Goal: Task Accomplishment & Management: Use online tool/utility

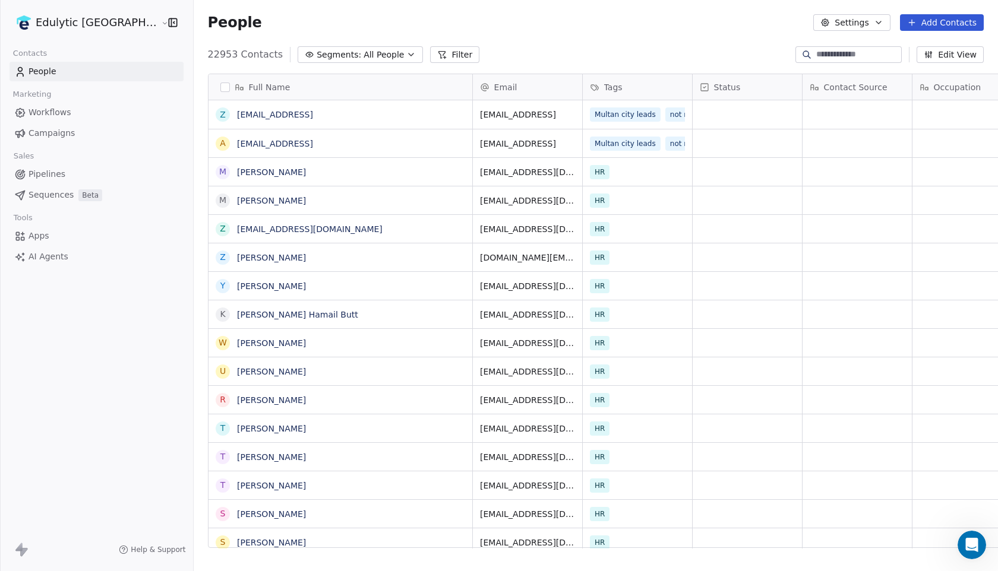
scroll to position [1254, 0]
click at [63, 138] on span "Campaigns" at bounding box center [52, 133] width 46 height 12
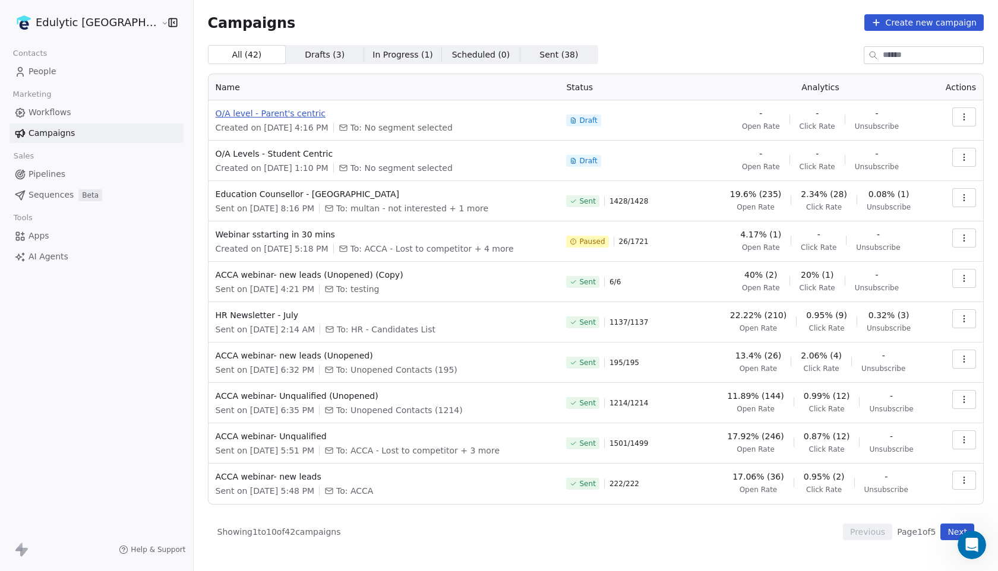
click at [238, 112] on span "O/A level - Parent's centric" at bounding box center [384, 114] width 337 height 12
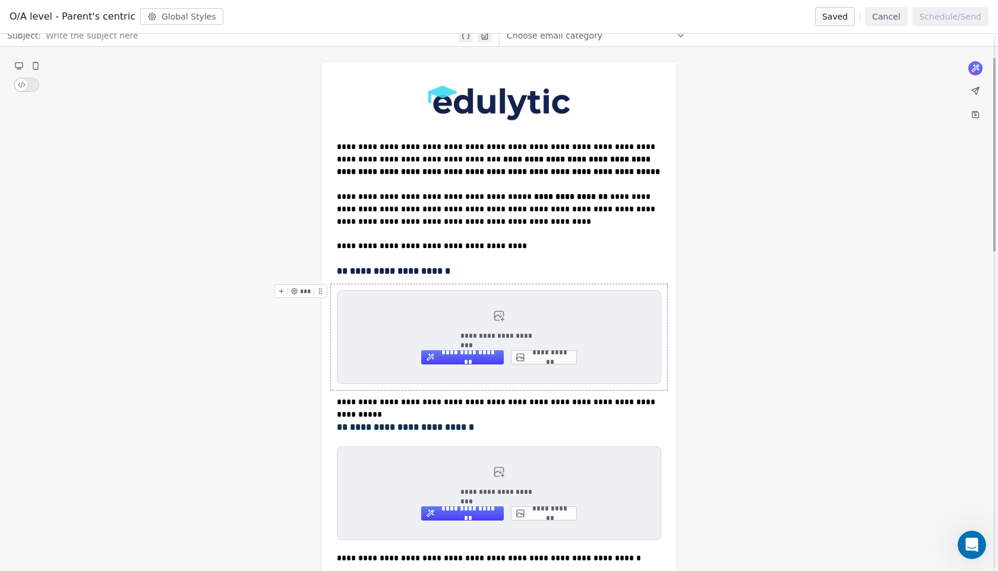
scroll to position [61, 0]
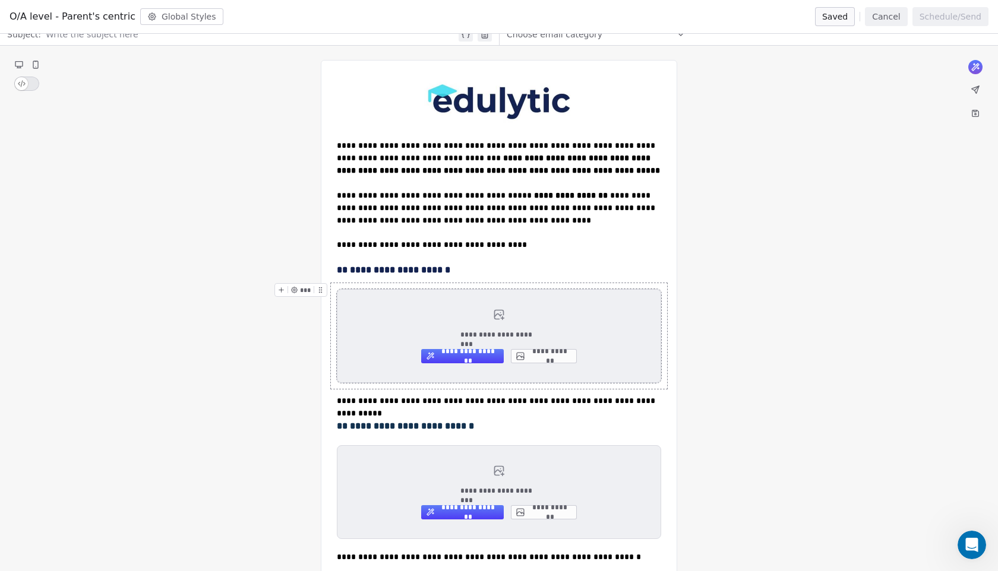
click at [543, 358] on button "**********" at bounding box center [544, 356] width 66 height 14
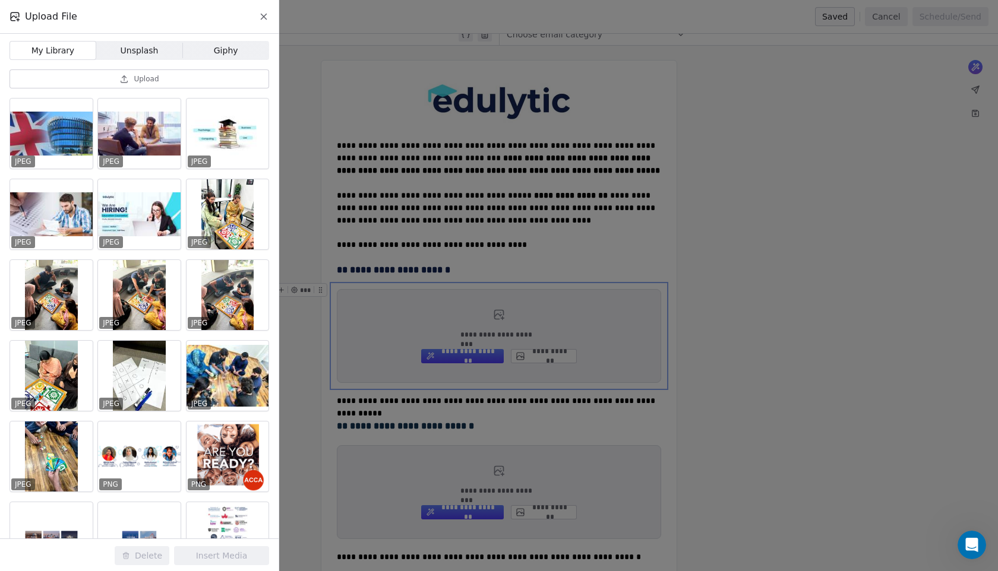
click at [136, 81] on span "Upload" at bounding box center [146, 79] width 25 height 10
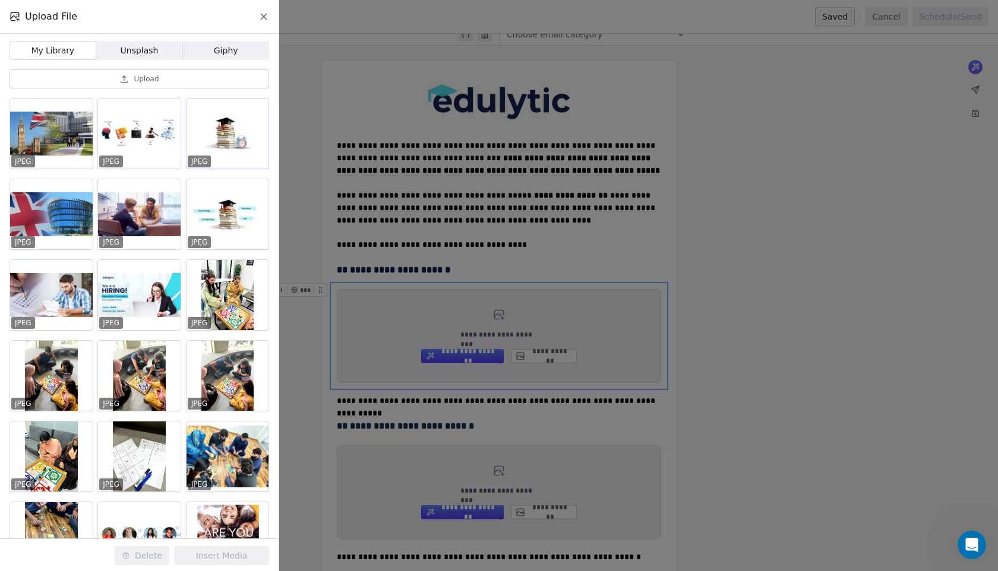
click at [241, 138] on div at bounding box center [228, 134] width 83 height 70
click at [205, 552] on button "Insert Media" at bounding box center [221, 556] width 95 height 19
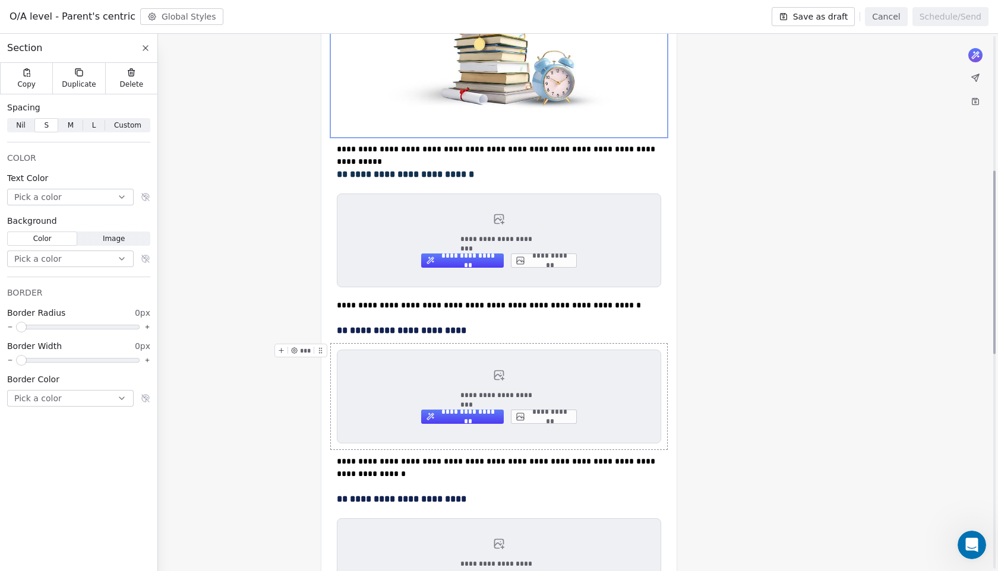
scroll to position [394, 0]
click at [561, 266] on button "**********" at bounding box center [544, 260] width 66 height 14
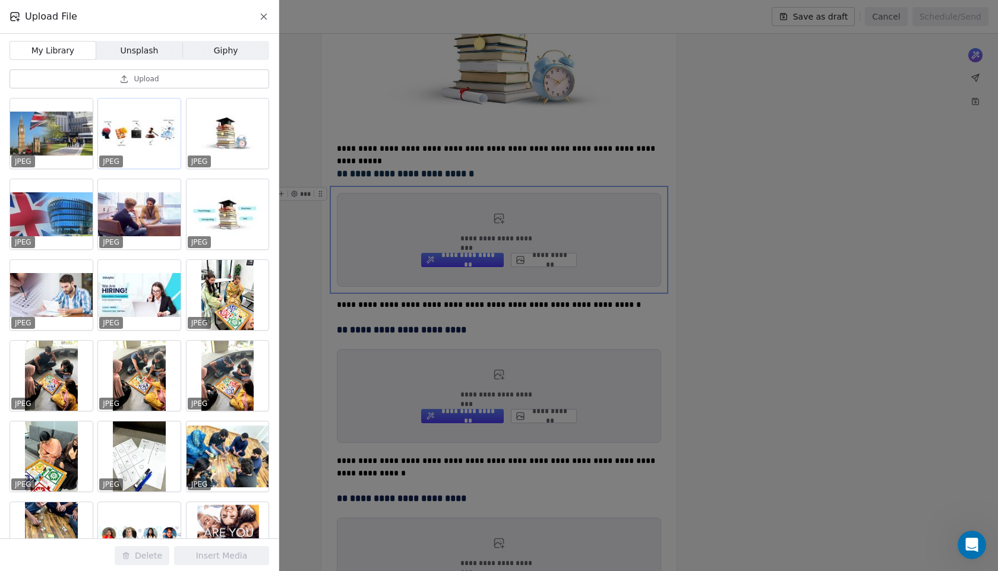
click at [144, 151] on div at bounding box center [139, 134] width 83 height 70
click at [41, 124] on div at bounding box center [51, 134] width 83 height 70
click at [208, 559] on button "Insert Media" at bounding box center [221, 556] width 95 height 19
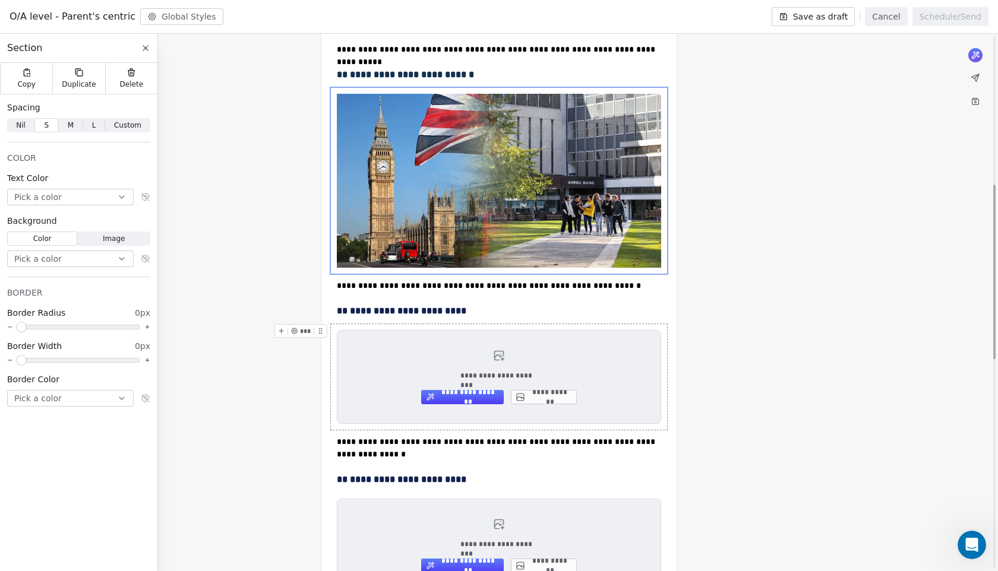
scroll to position [526, 0]
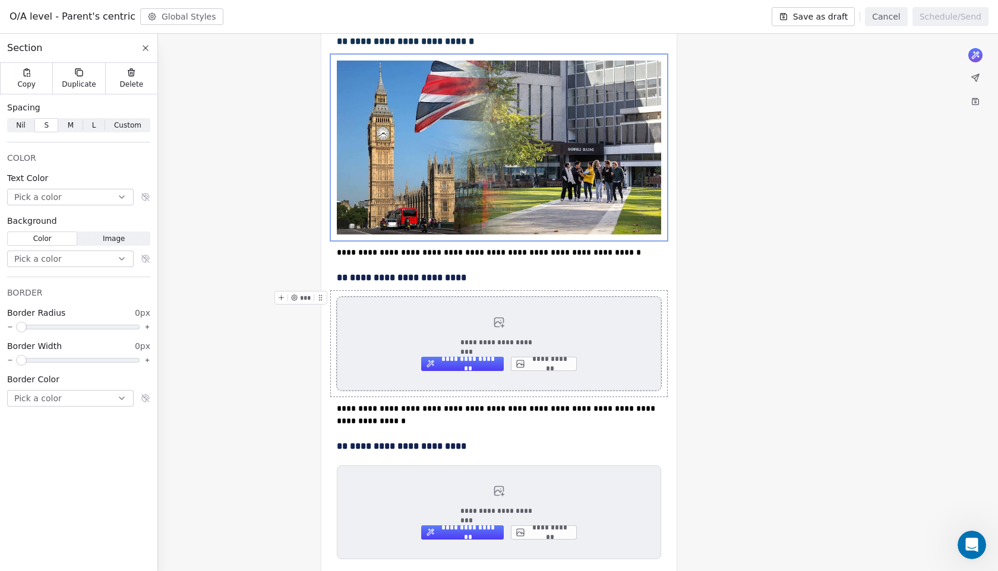
click at [542, 364] on button "**********" at bounding box center [544, 364] width 66 height 14
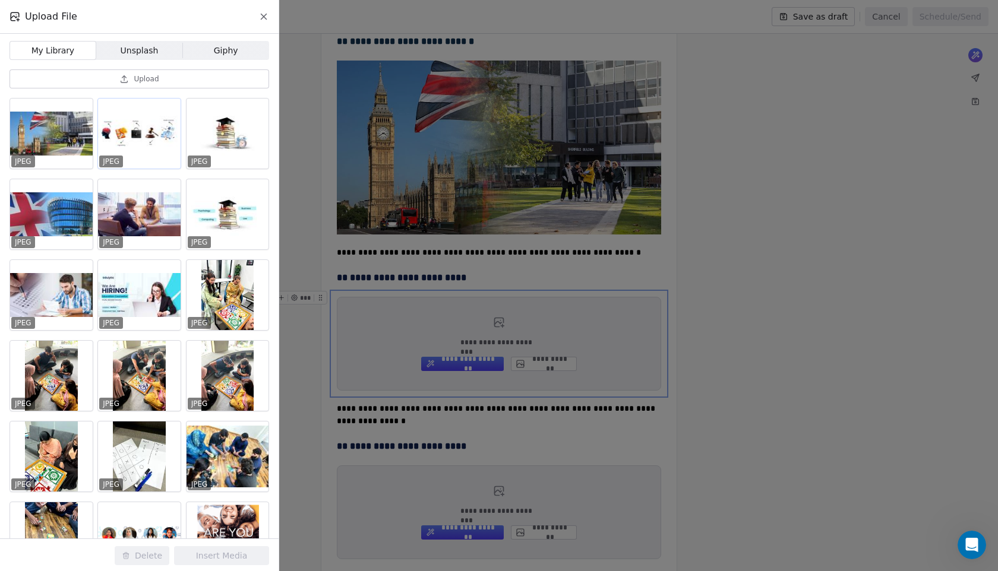
click at [166, 143] on div at bounding box center [139, 134] width 83 height 70
click at [227, 555] on button "Insert Media" at bounding box center [221, 556] width 95 height 19
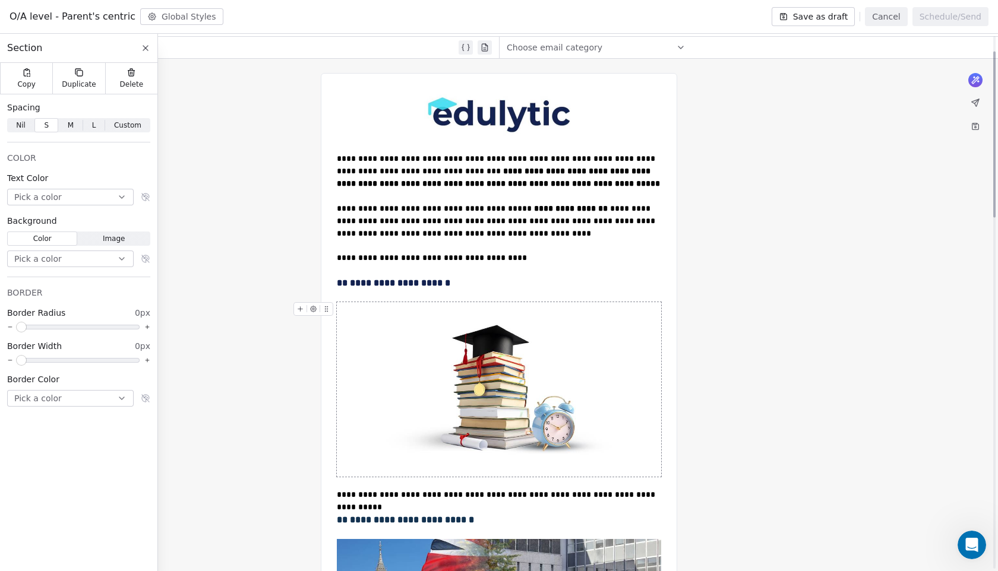
scroll to position [49, 0]
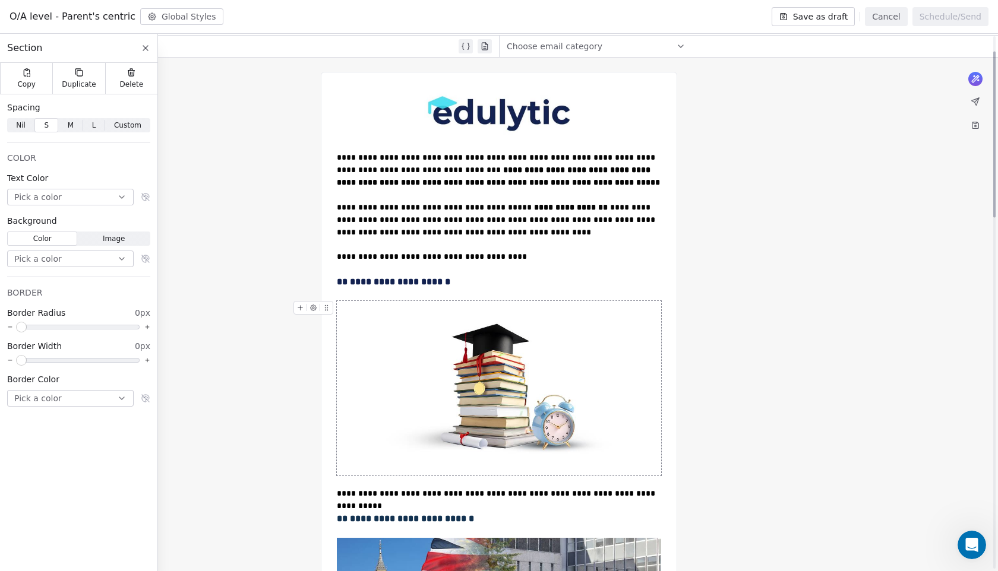
click at [381, 352] on img at bounding box center [499, 388] width 324 height 175
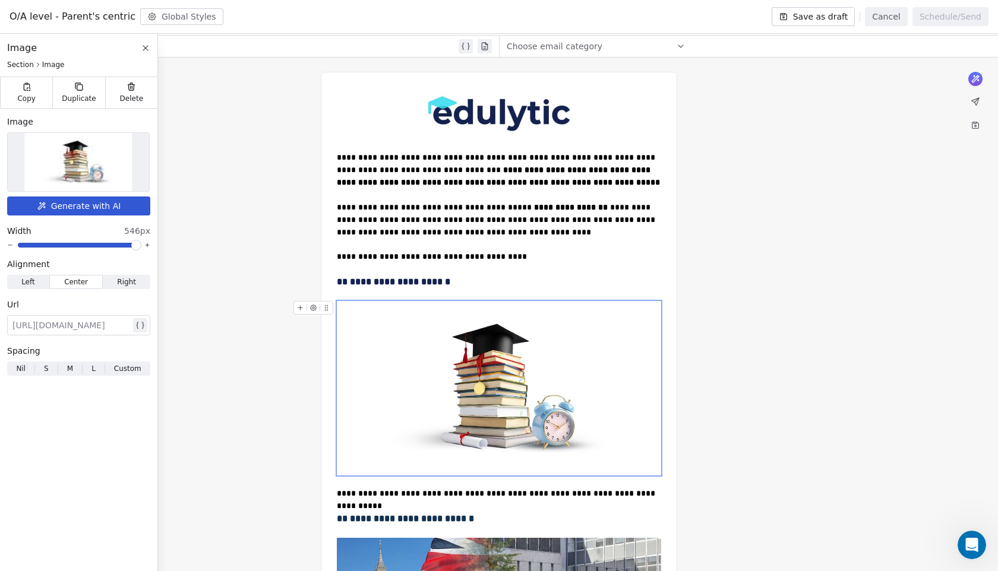
click at [381, 352] on img at bounding box center [499, 388] width 324 height 175
click at [95, 244] on span at bounding box center [79, 245] width 122 height 5
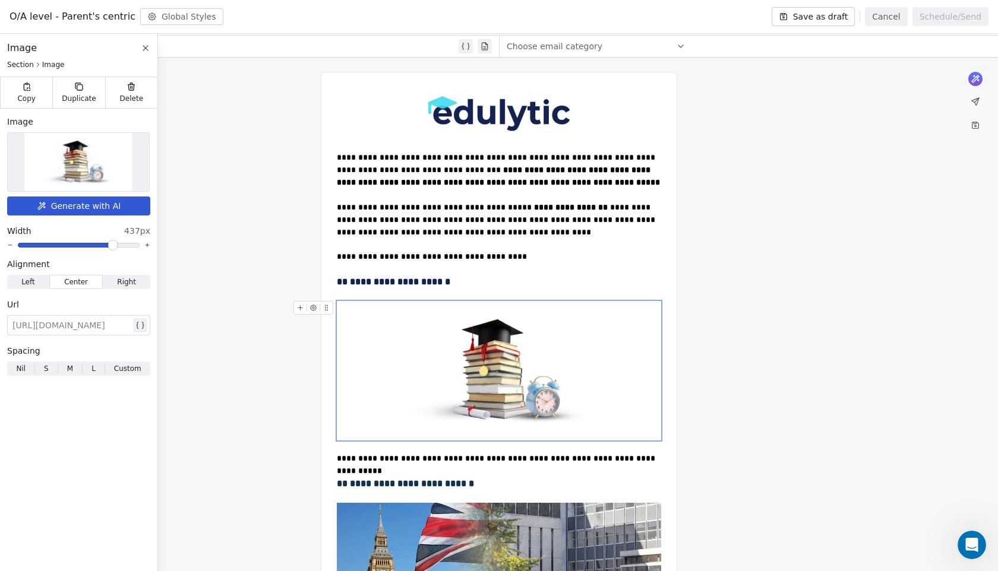
click at [115, 245] on span at bounding box center [112, 245] width 7 height 7
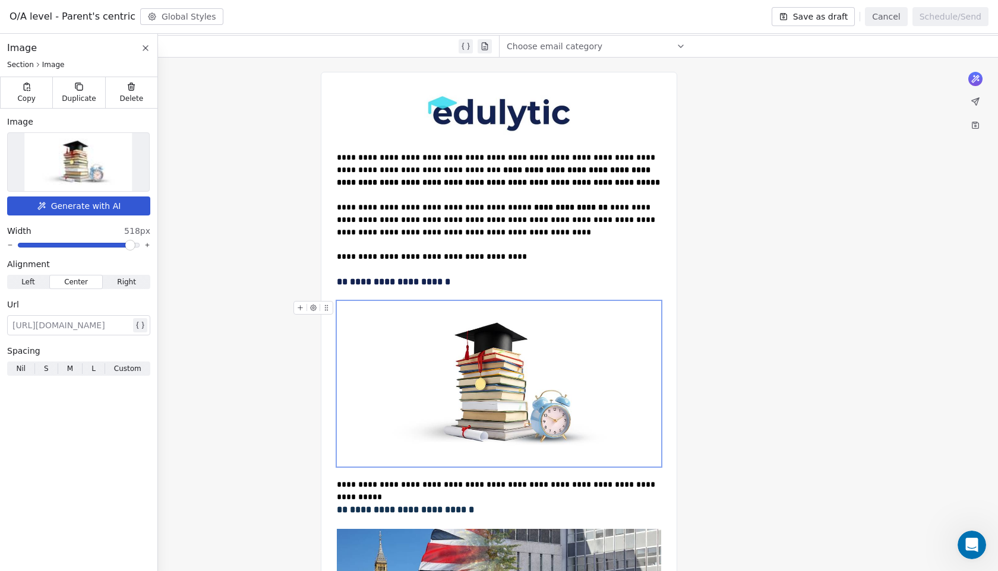
click at [134, 249] on span at bounding box center [130, 245] width 7 height 7
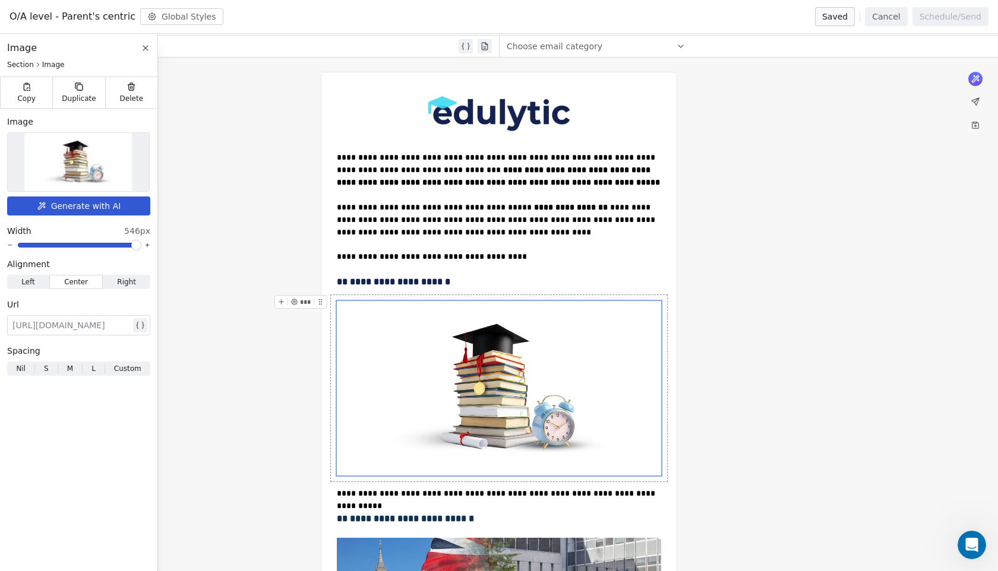
click at [144, 46] on icon at bounding box center [145, 48] width 5 height 5
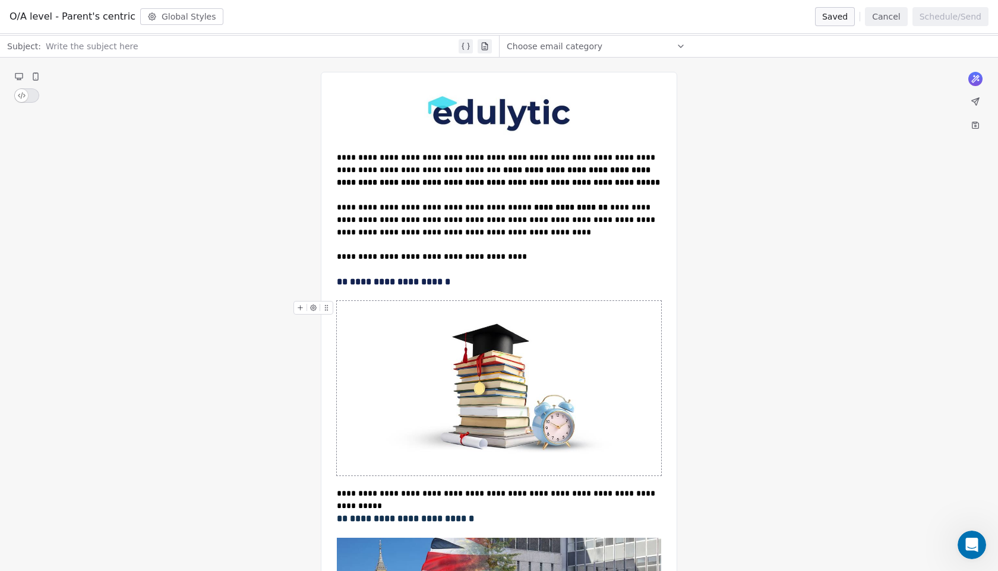
click at [364, 327] on img at bounding box center [499, 388] width 324 height 175
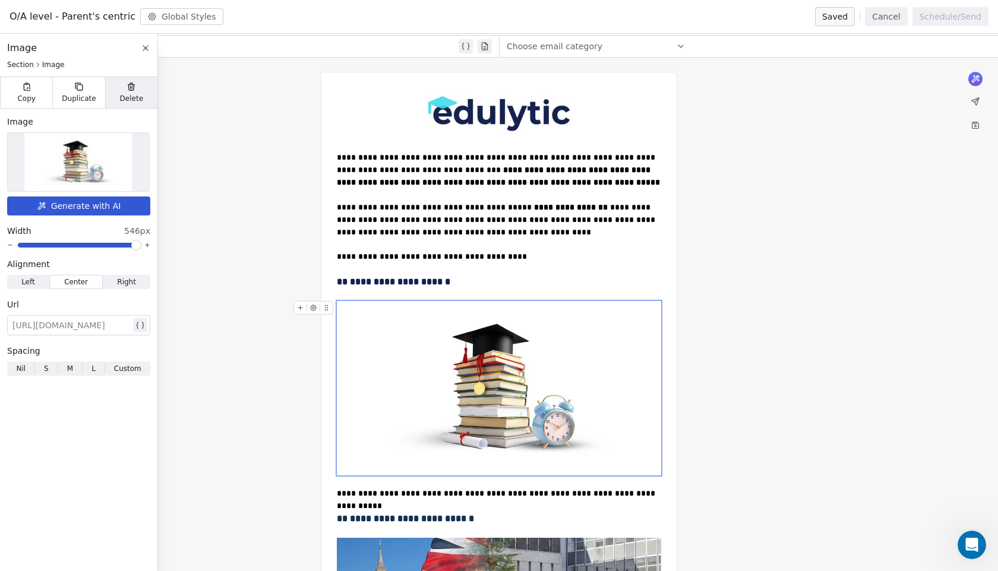
click at [132, 95] on span "Delete" at bounding box center [132, 99] width 24 height 10
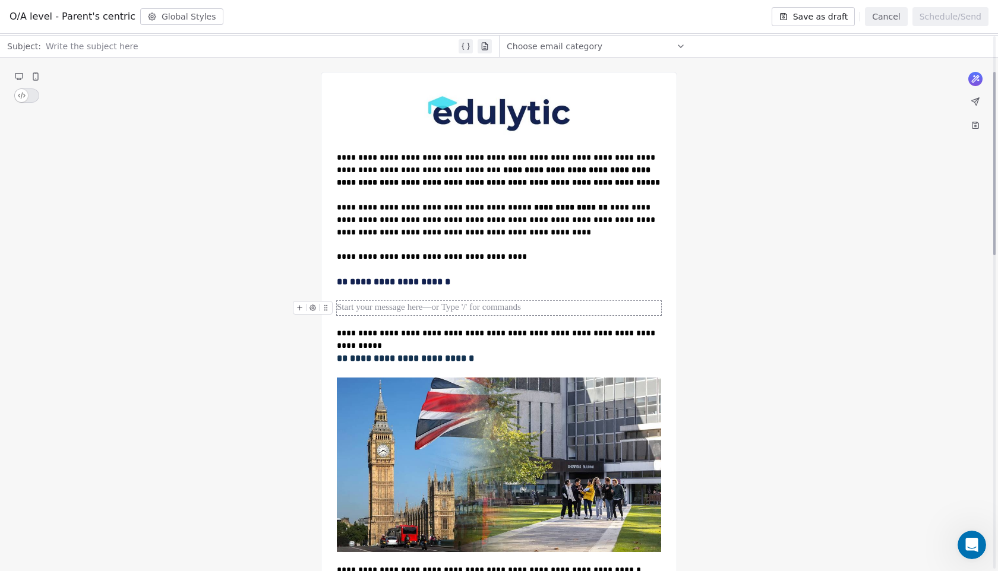
scroll to position [242, 0]
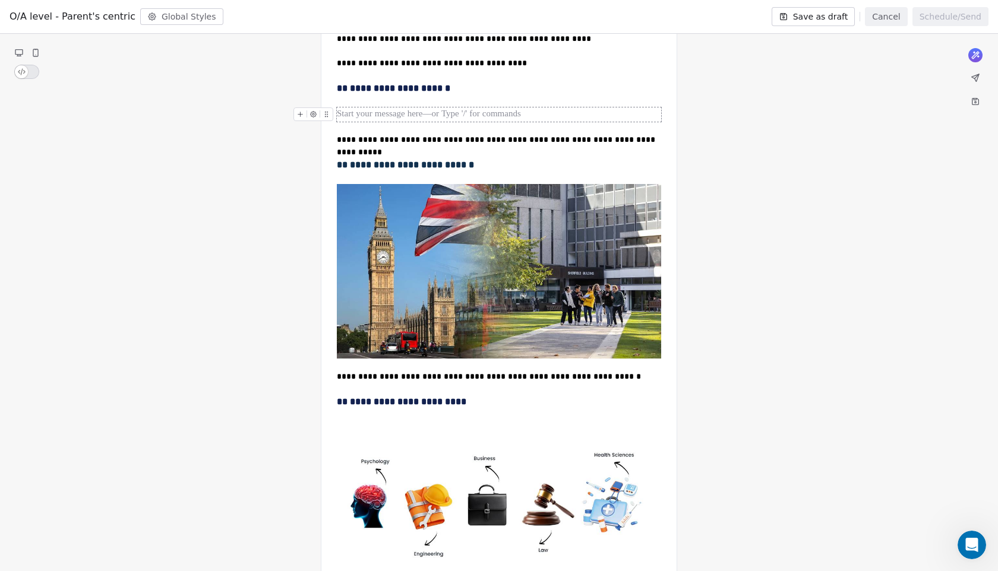
click at [429, 112] on div at bounding box center [499, 115] width 324 height 14
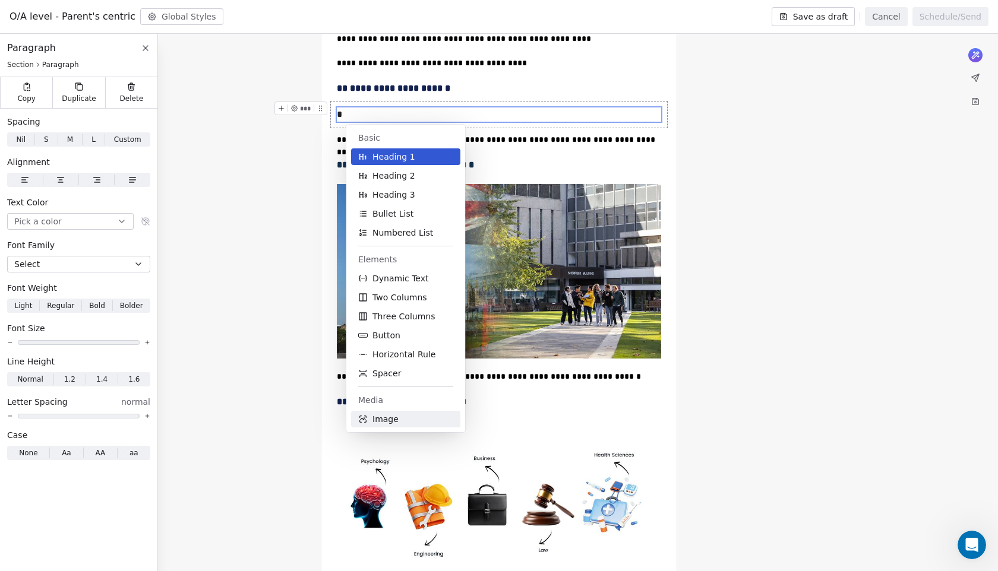
click at [387, 419] on span "Image" at bounding box center [385, 419] width 26 height 12
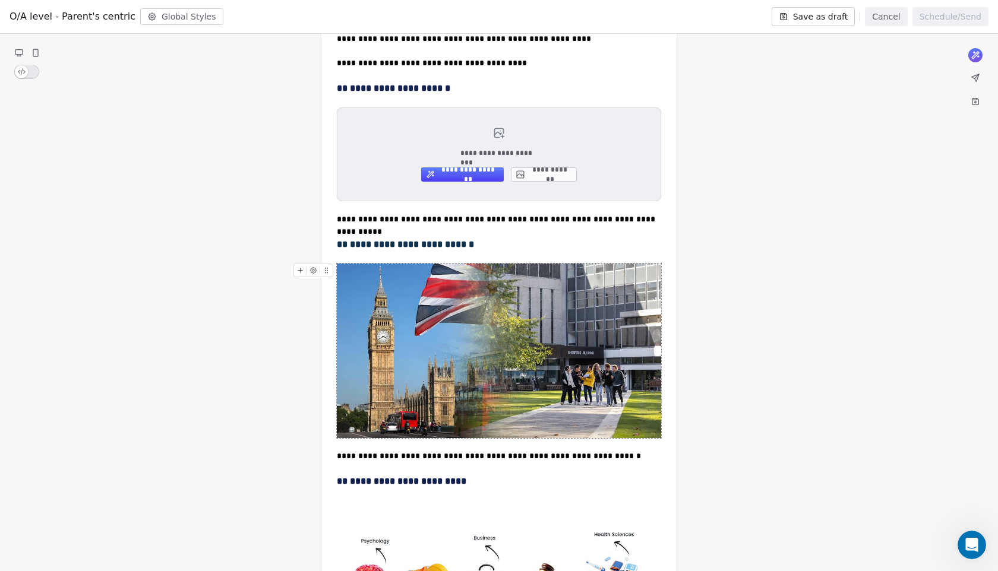
click at [385, 361] on img at bounding box center [499, 351] width 324 height 175
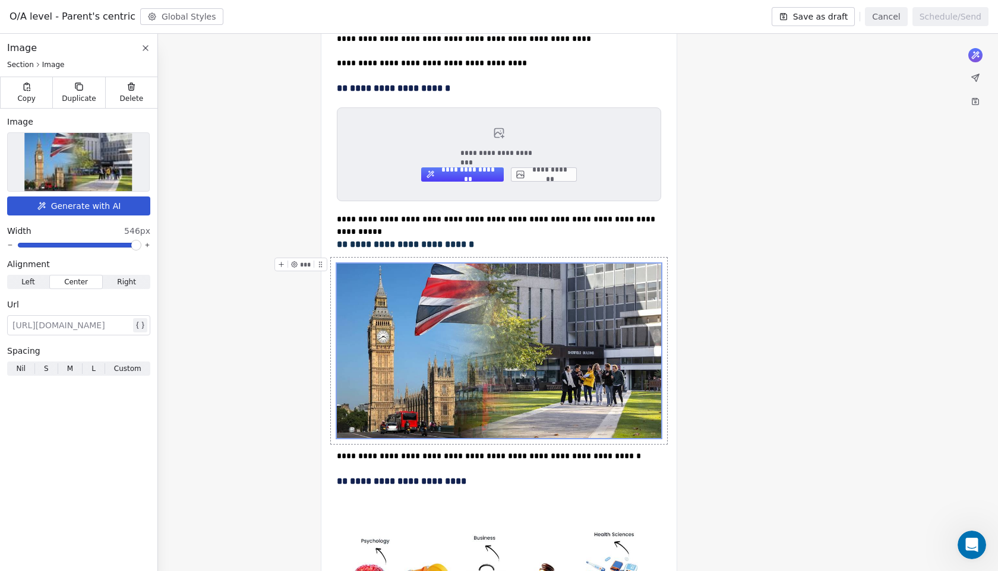
click at [87, 160] on img at bounding box center [78, 162] width 108 height 58
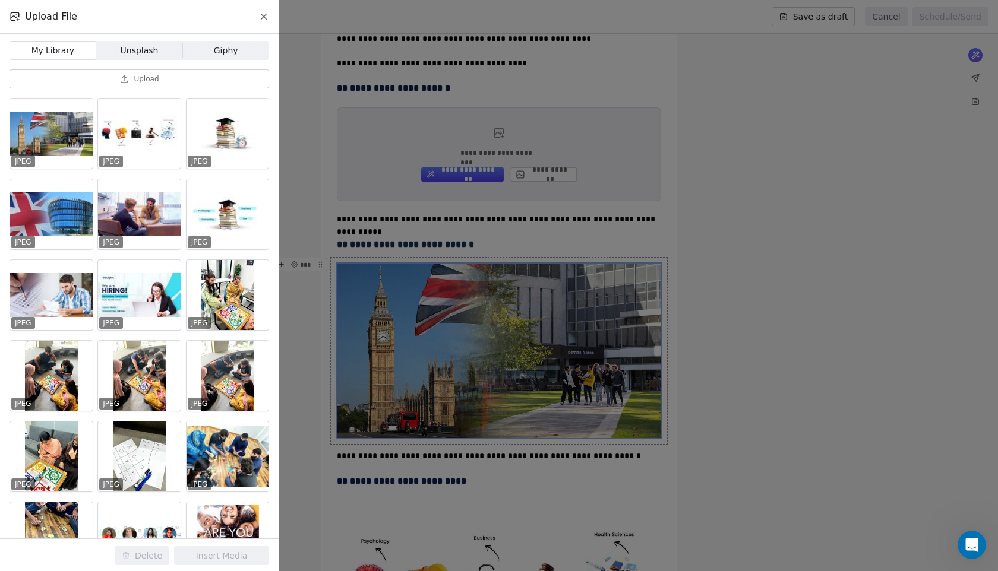
click at [141, 81] on span "Upload" at bounding box center [146, 79] width 25 height 10
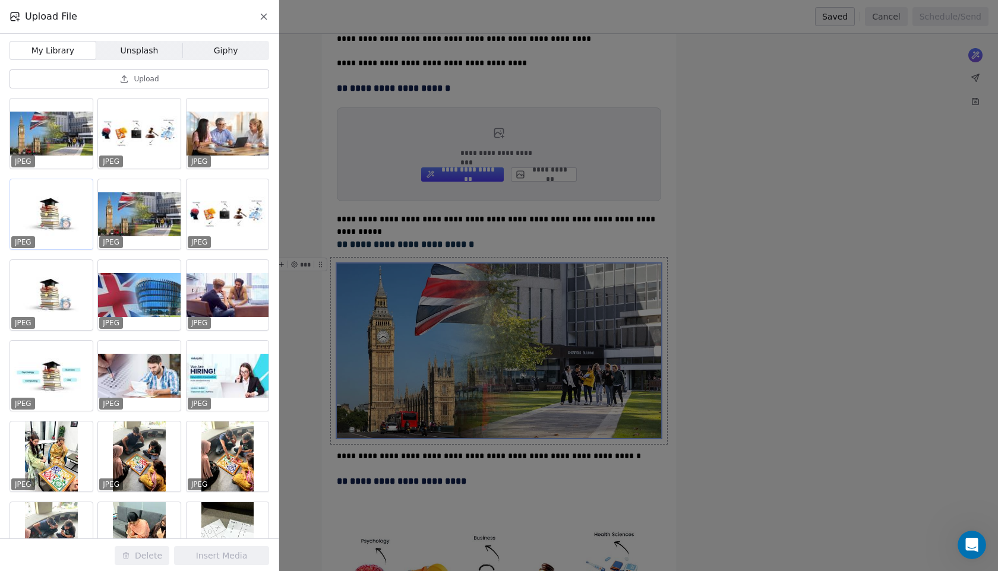
click at [55, 225] on div at bounding box center [51, 214] width 83 height 70
click at [209, 549] on button "Insert Media" at bounding box center [221, 556] width 95 height 19
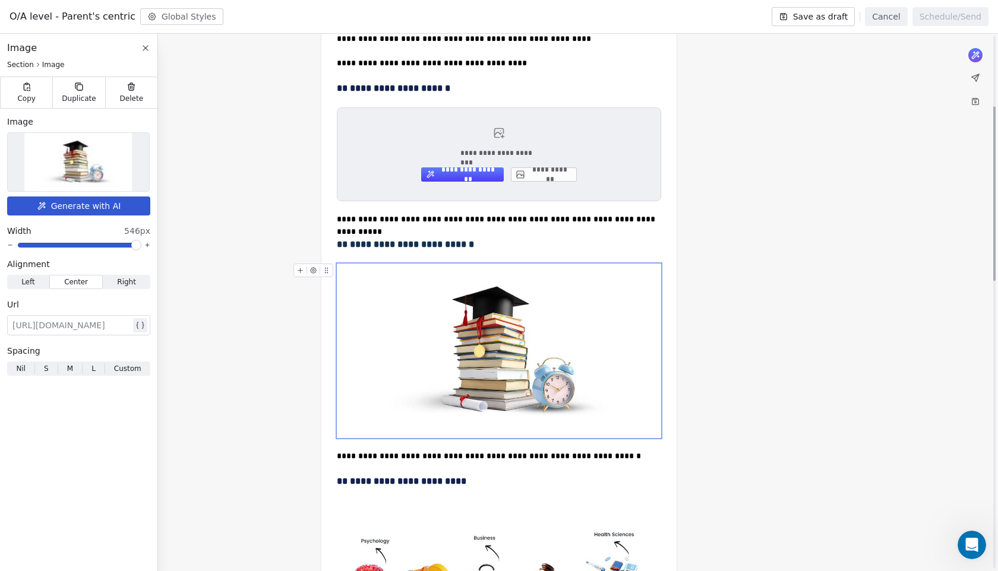
scroll to position [165, 0]
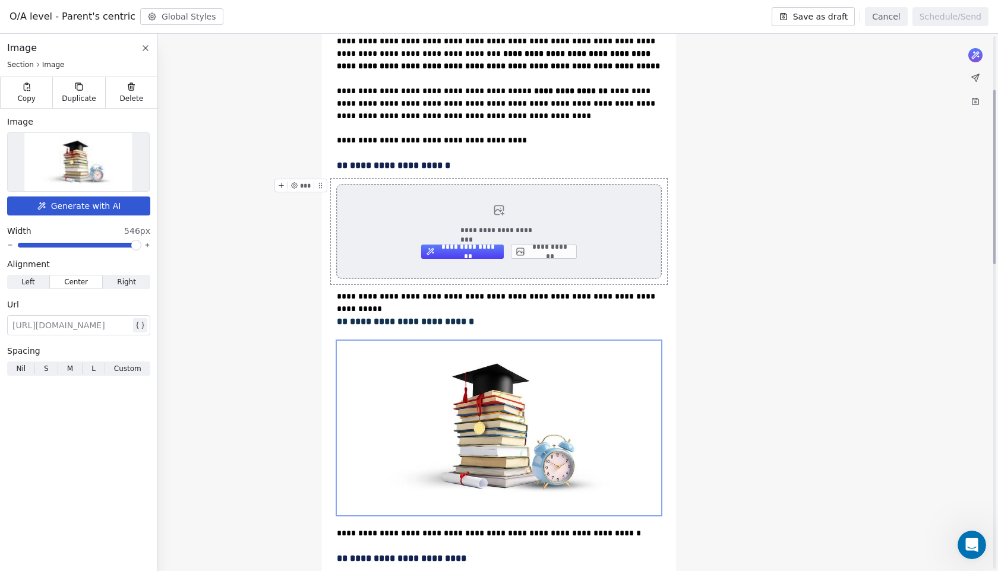
click at [562, 247] on button "**********" at bounding box center [544, 252] width 66 height 14
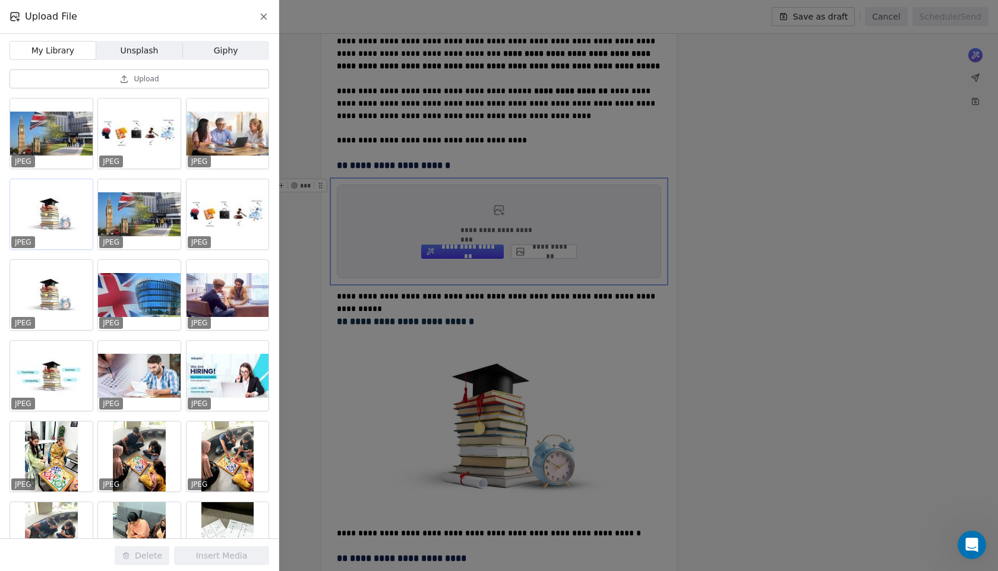
click at [36, 217] on div at bounding box center [51, 214] width 83 height 70
click at [200, 550] on button "Insert Media" at bounding box center [221, 556] width 95 height 19
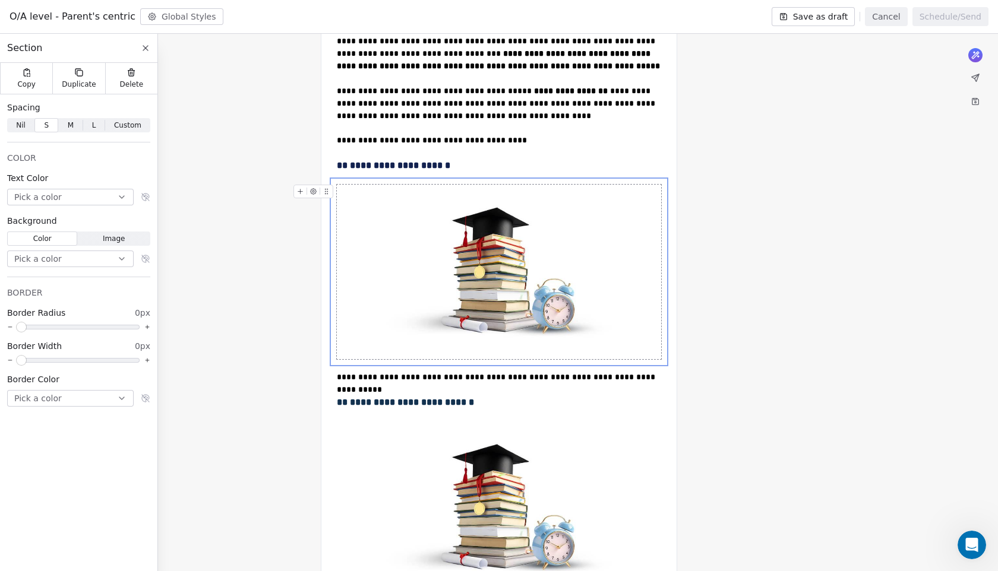
click at [460, 258] on img at bounding box center [499, 272] width 324 height 175
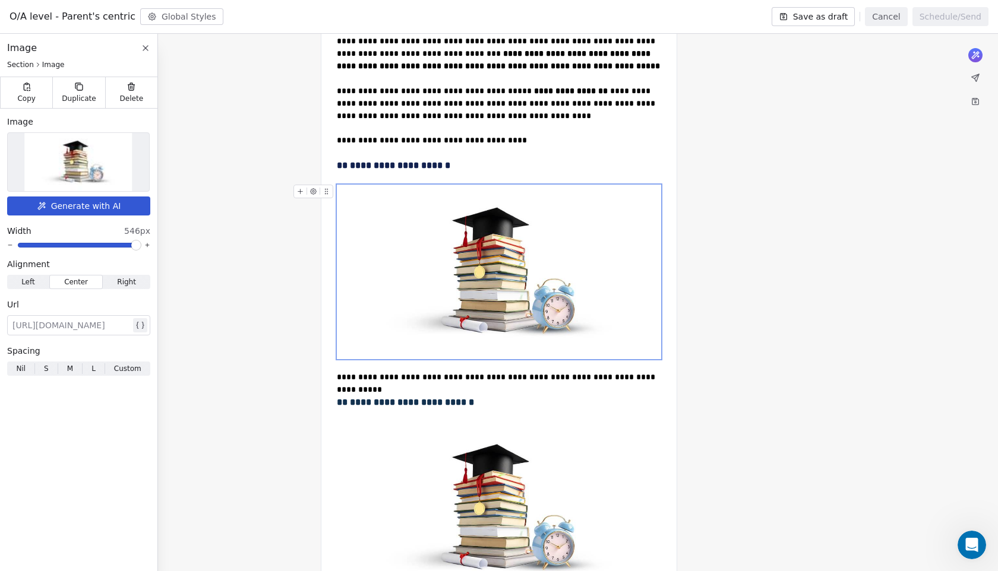
click at [100, 247] on span at bounding box center [79, 245] width 122 height 5
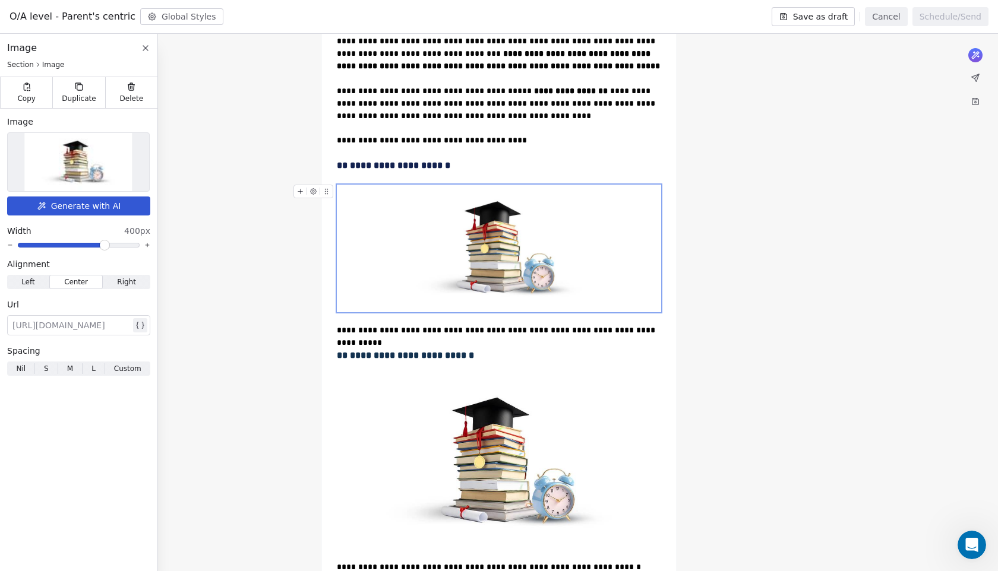
click at [106, 246] on span at bounding box center [104, 245] width 7 height 7
click at [419, 423] on img at bounding box center [499, 462] width 324 height 175
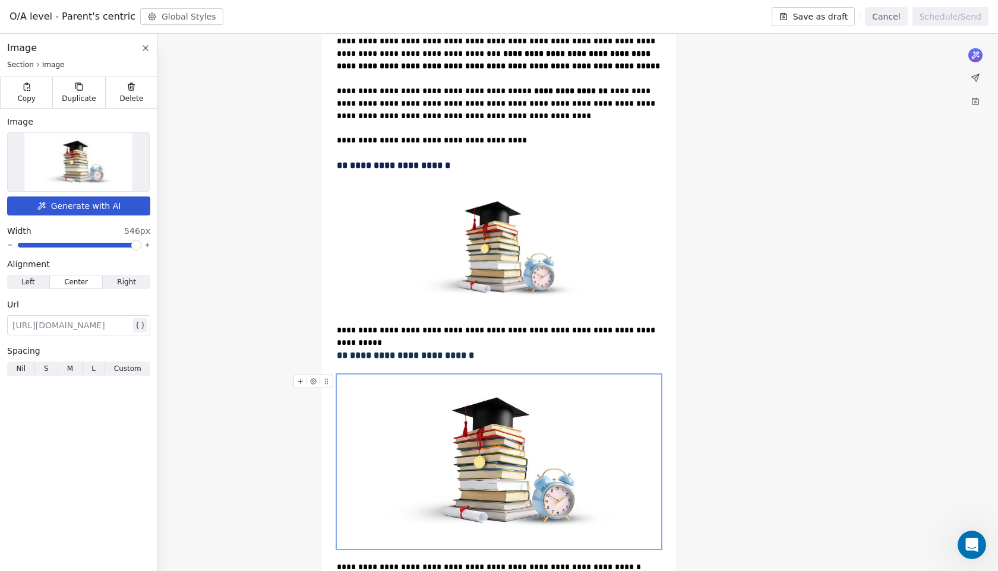
click at [103, 177] on img at bounding box center [78, 162] width 108 height 58
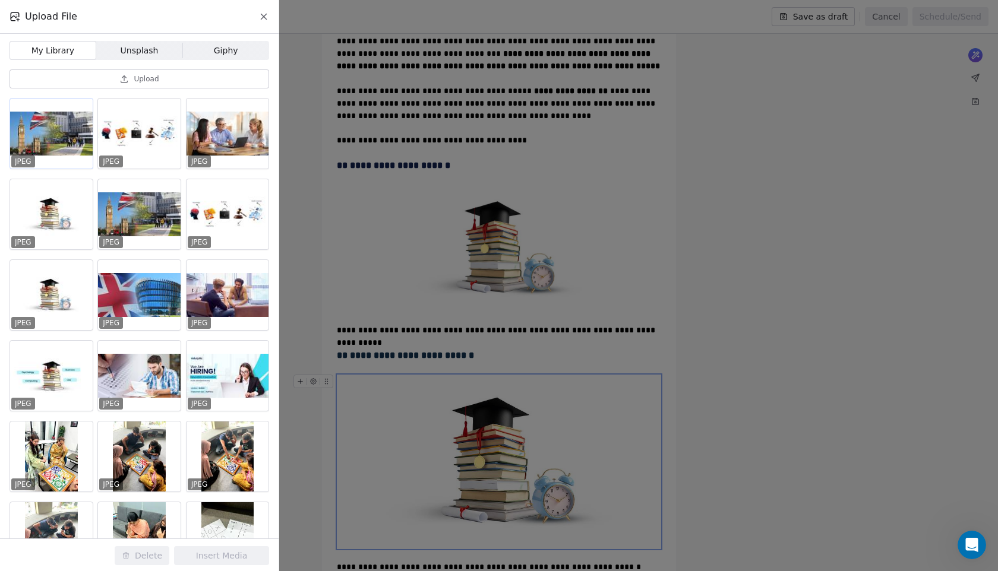
click at [46, 142] on div at bounding box center [51, 134] width 83 height 70
click at [223, 558] on button "Insert Media" at bounding box center [221, 556] width 95 height 19
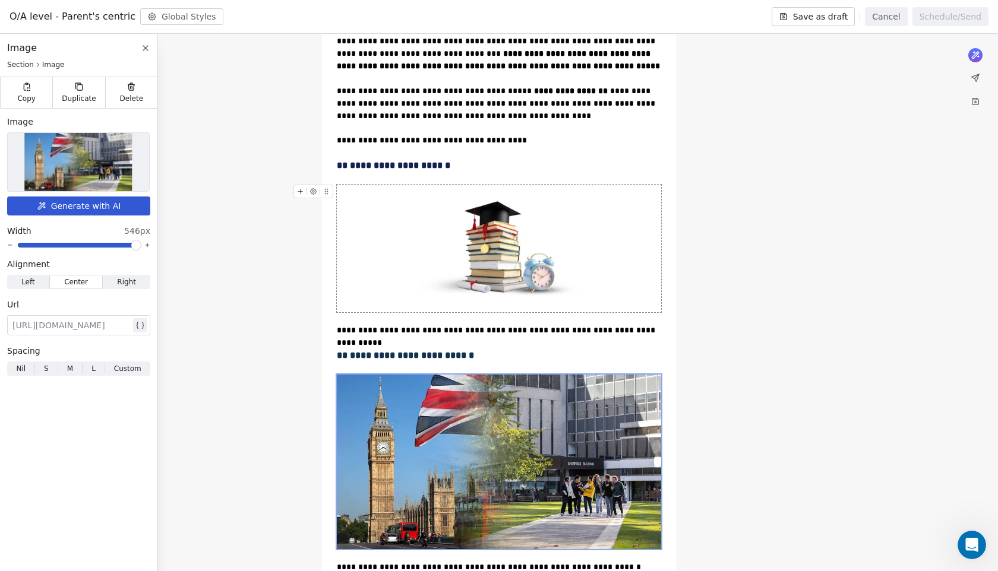
click at [102, 247] on span at bounding box center [79, 245] width 122 height 5
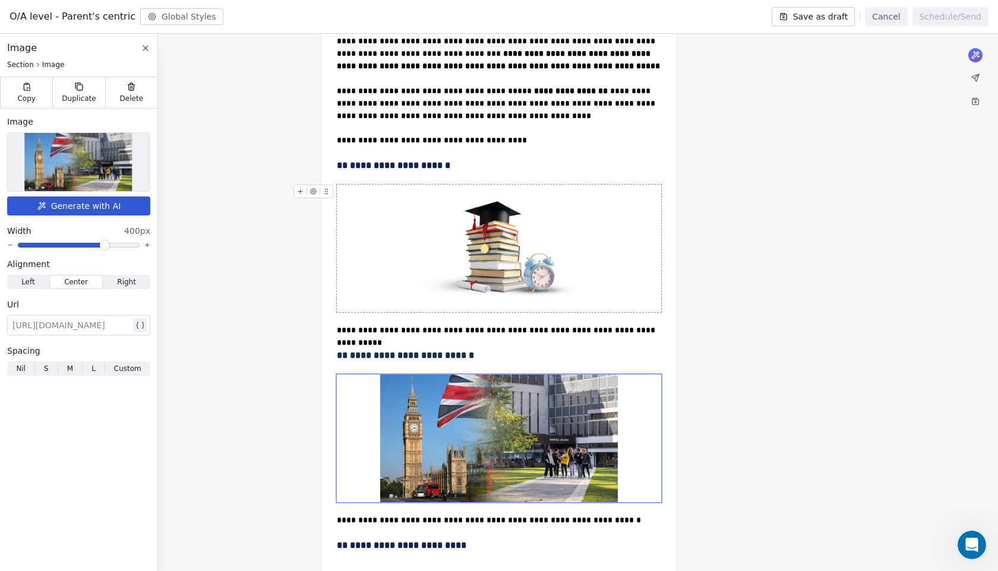
click at [106, 246] on span at bounding box center [104, 245] width 7 height 7
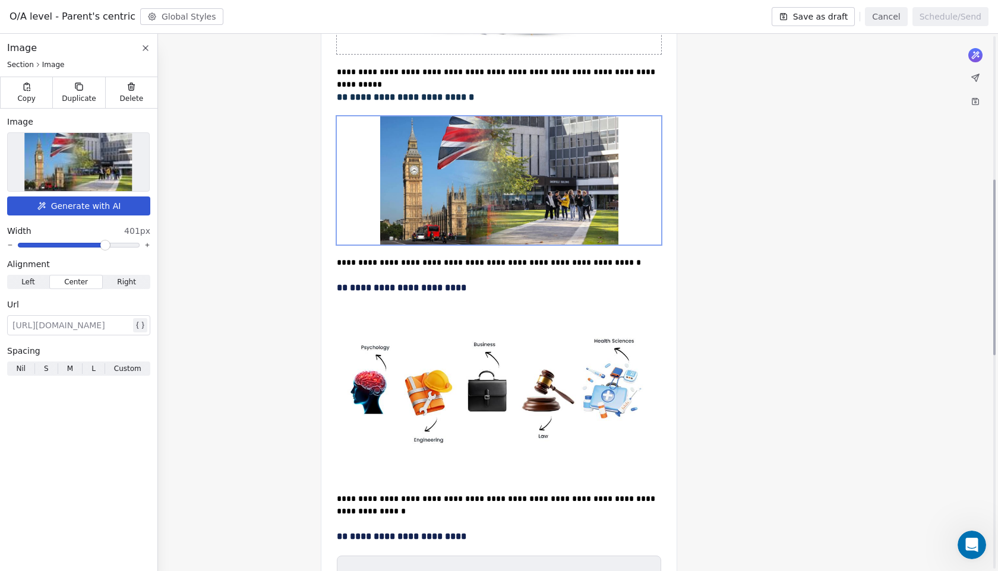
scroll to position [452, 0]
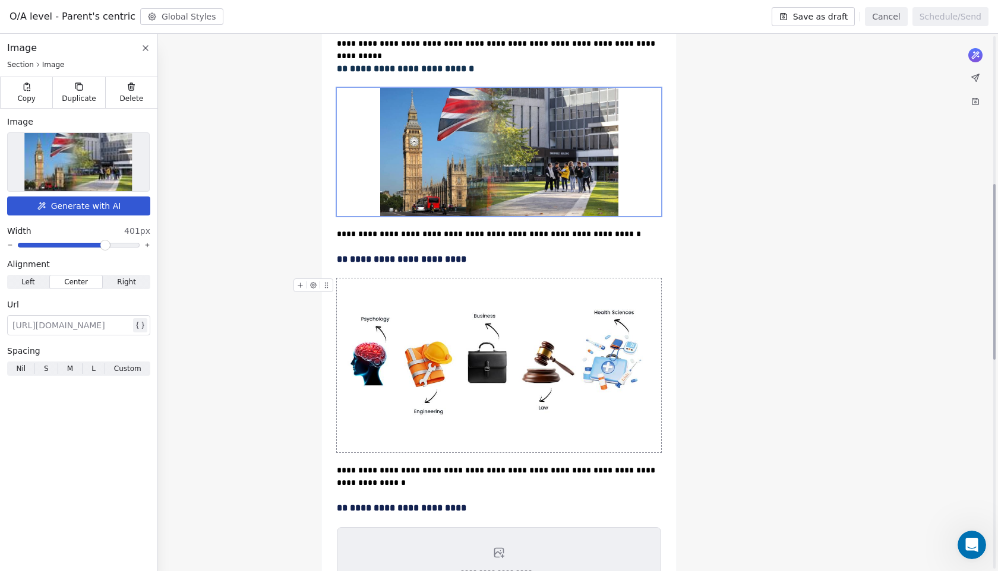
click at [409, 342] on img at bounding box center [499, 366] width 324 height 175
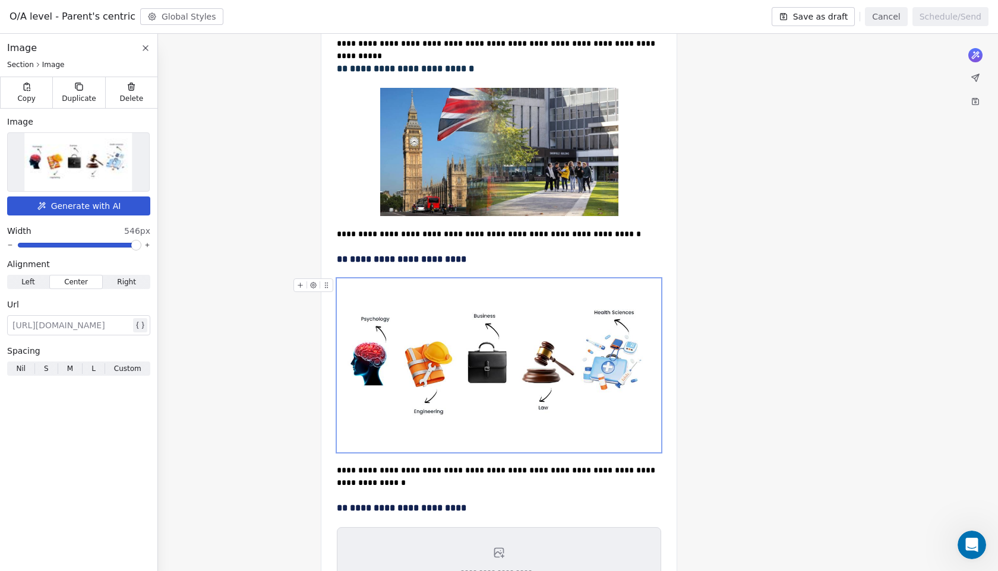
click at [78, 154] on img at bounding box center [78, 162] width 108 height 58
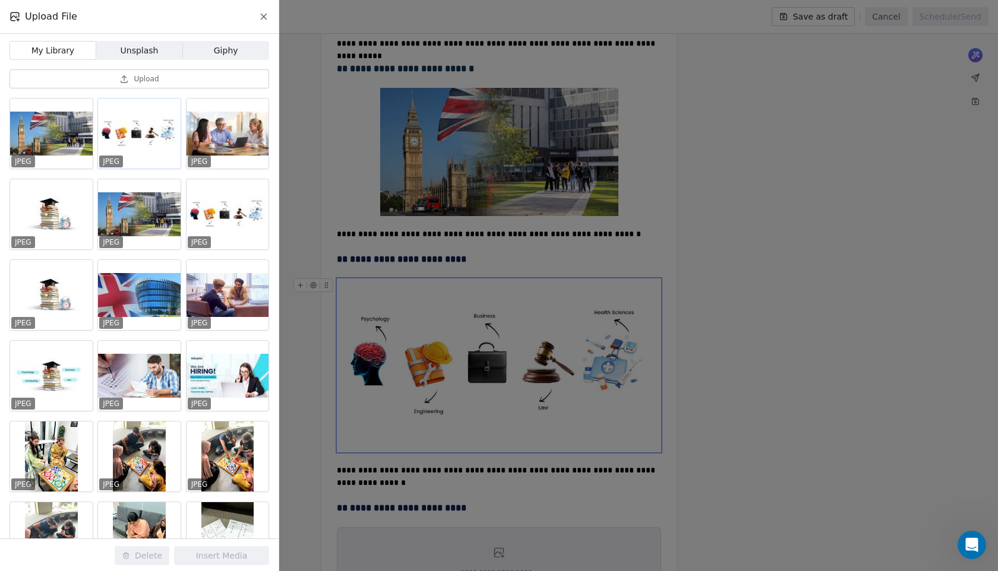
click at [135, 128] on div at bounding box center [139, 134] width 83 height 70
click at [241, 555] on button "Insert Media" at bounding box center [221, 556] width 95 height 19
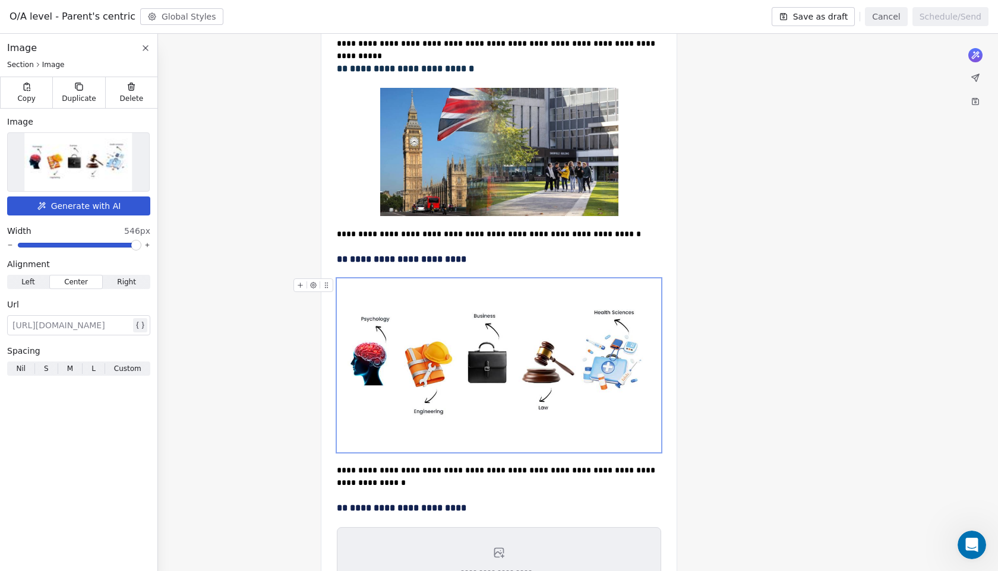
click at [100, 246] on span at bounding box center [79, 245] width 122 height 5
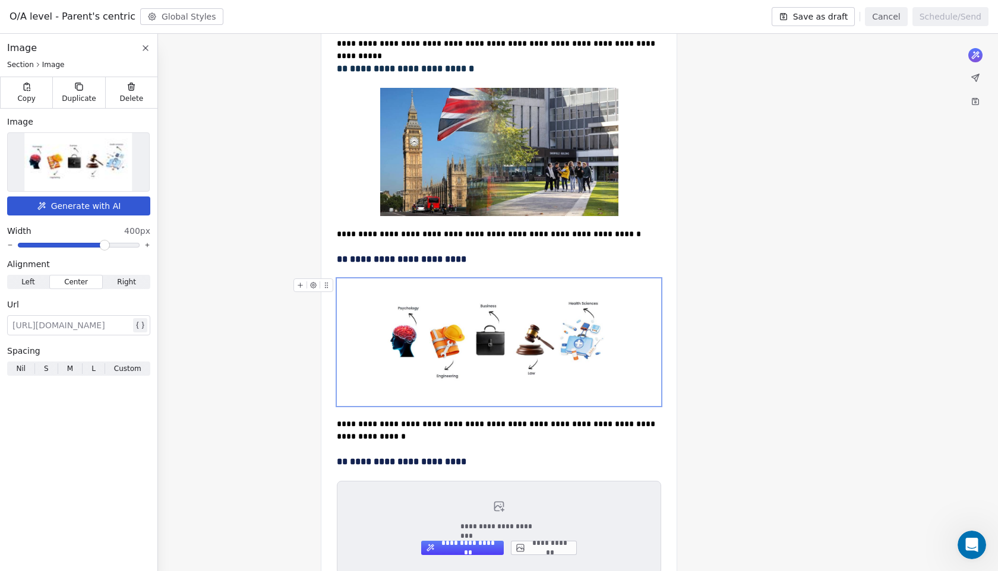
click at [106, 246] on span at bounding box center [104, 245] width 7 height 7
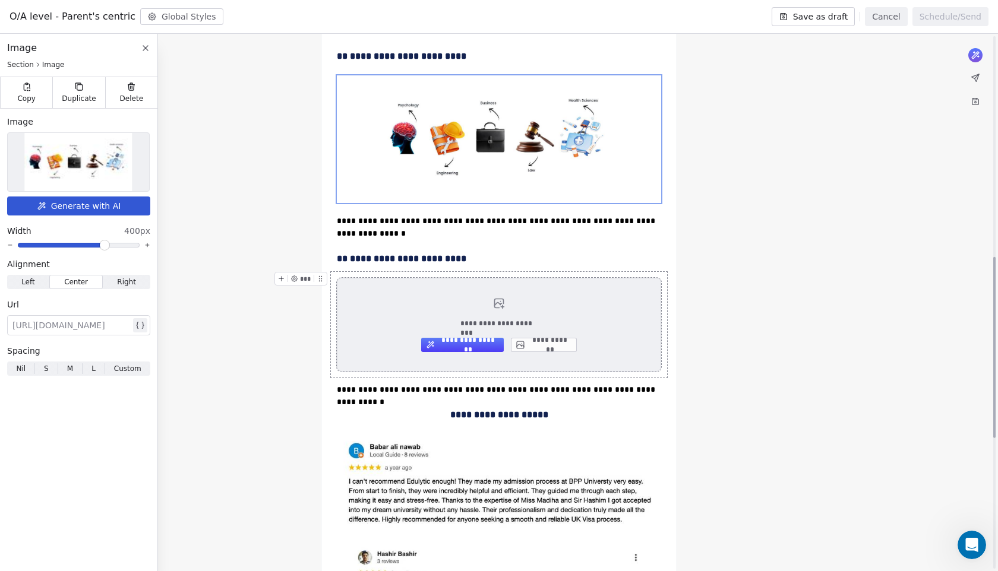
click at [551, 345] on button "**********" at bounding box center [544, 345] width 66 height 14
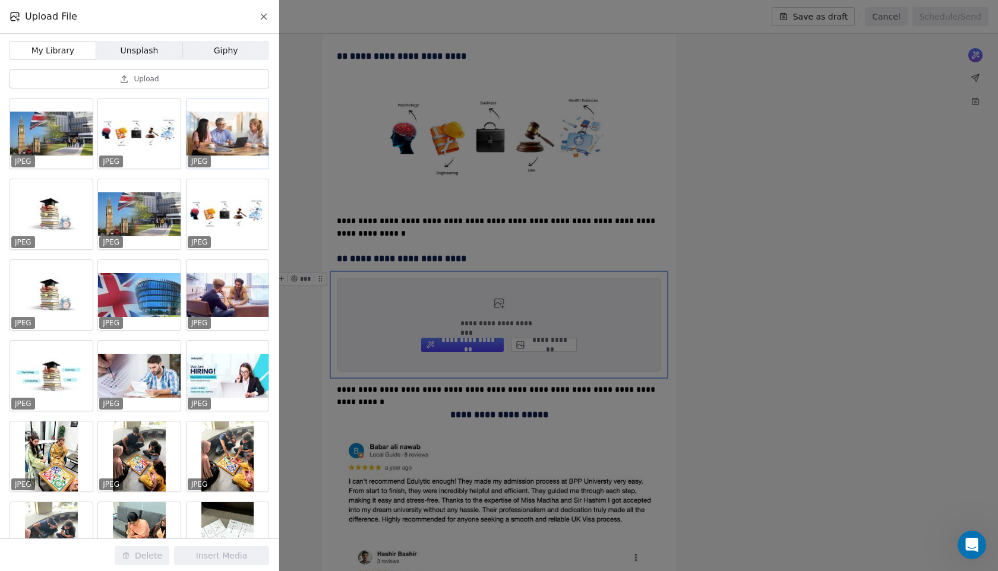
click at [222, 131] on div at bounding box center [228, 134] width 83 height 70
click at [232, 556] on button "Insert Media" at bounding box center [221, 556] width 95 height 19
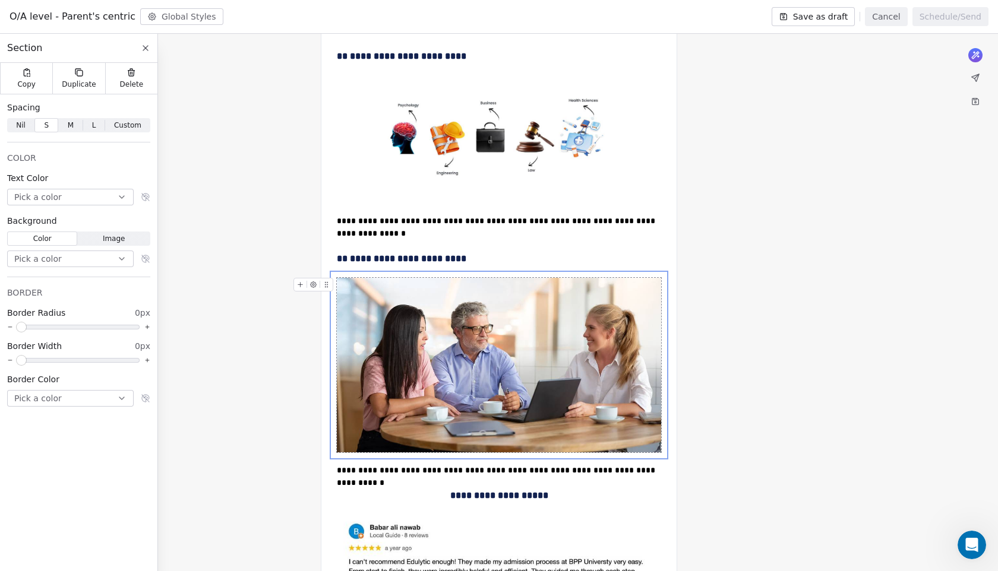
click at [407, 361] on img at bounding box center [499, 365] width 324 height 175
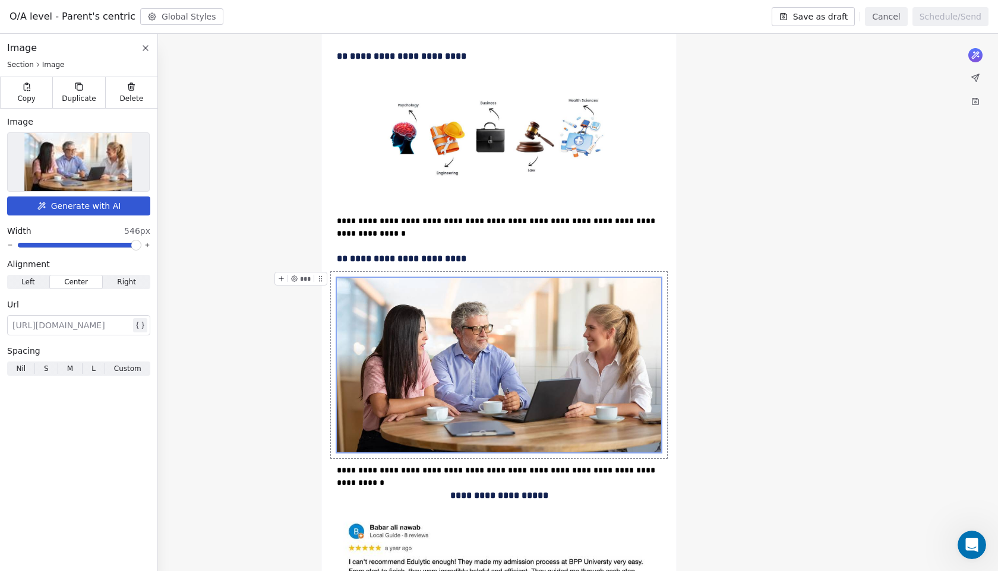
click at [103, 244] on span at bounding box center [79, 245] width 122 height 5
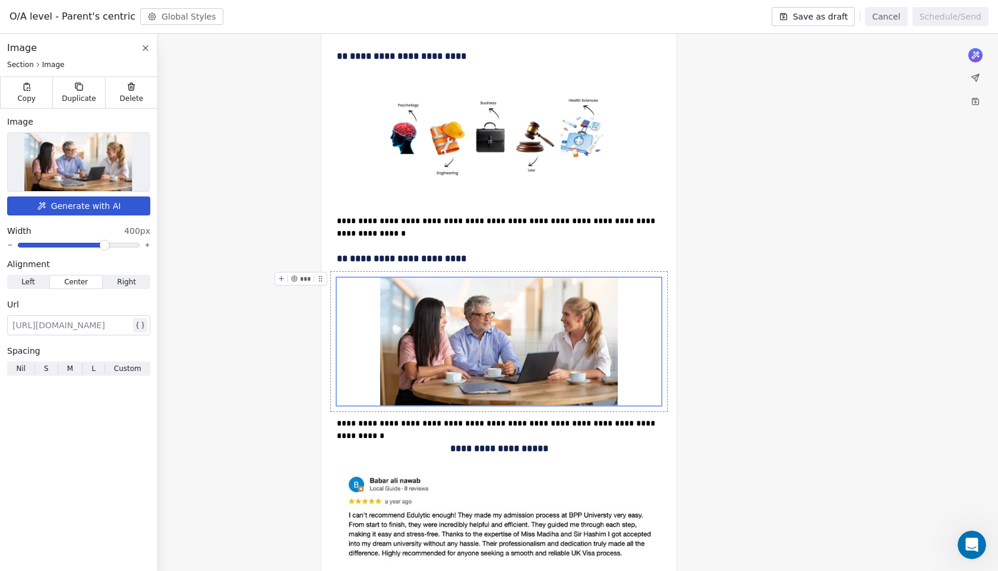
click at [106, 247] on span at bounding box center [104, 245] width 7 height 7
click at [110, 228] on div "Width 400px" at bounding box center [78, 231] width 143 height 12
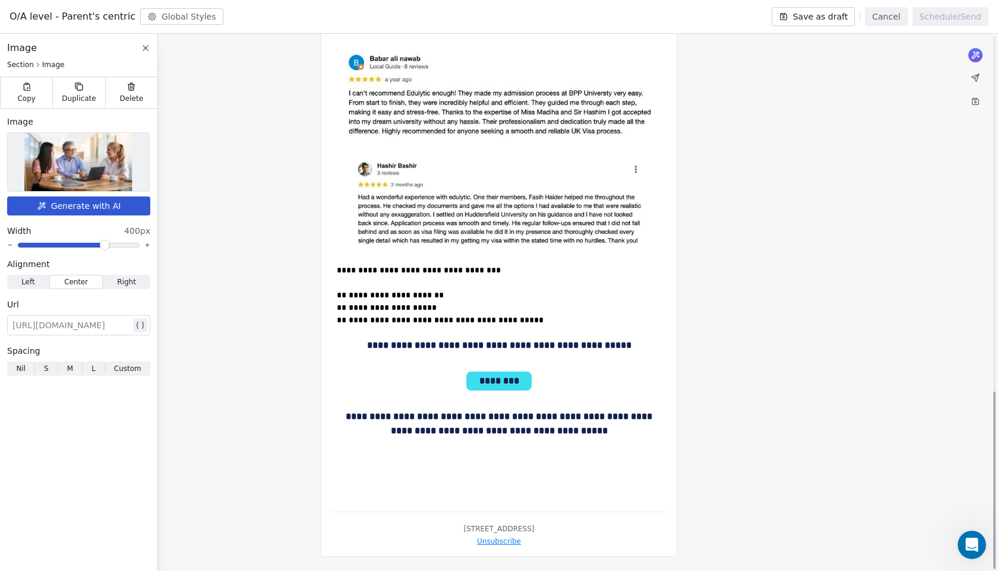
scroll to position [1064, 0]
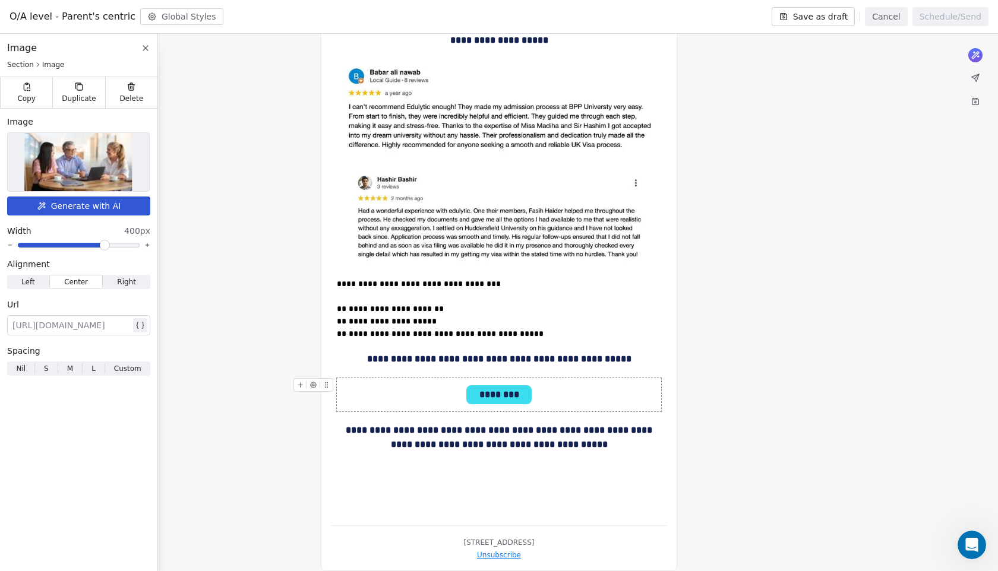
click at [443, 384] on div "********" at bounding box center [499, 395] width 324 height 34
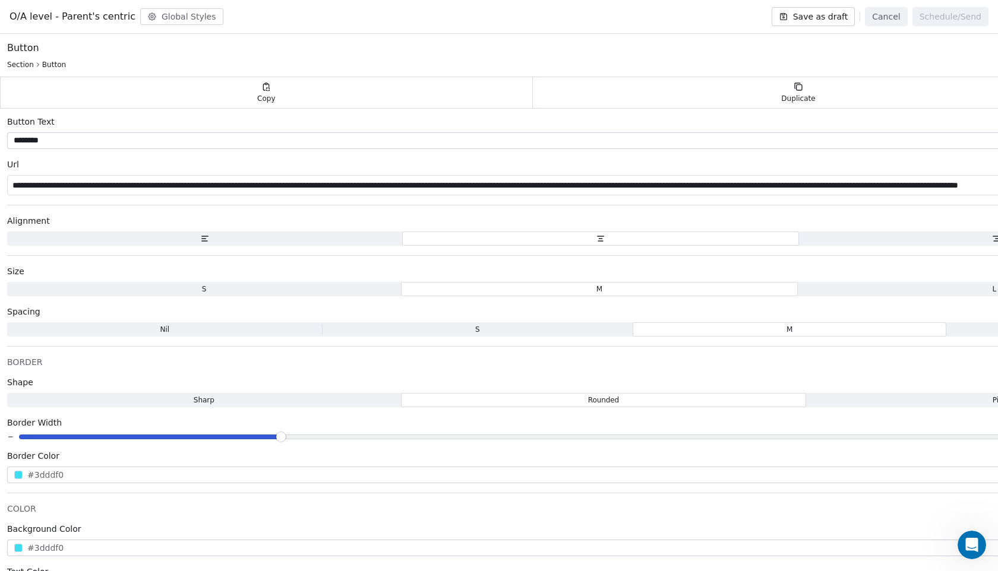
click at [822, 24] on button "Save as draft" at bounding box center [814, 16] width 84 height 19
click at [902, 22] on button "Cancel" at bounding box center [886, 16] width 42 height 19
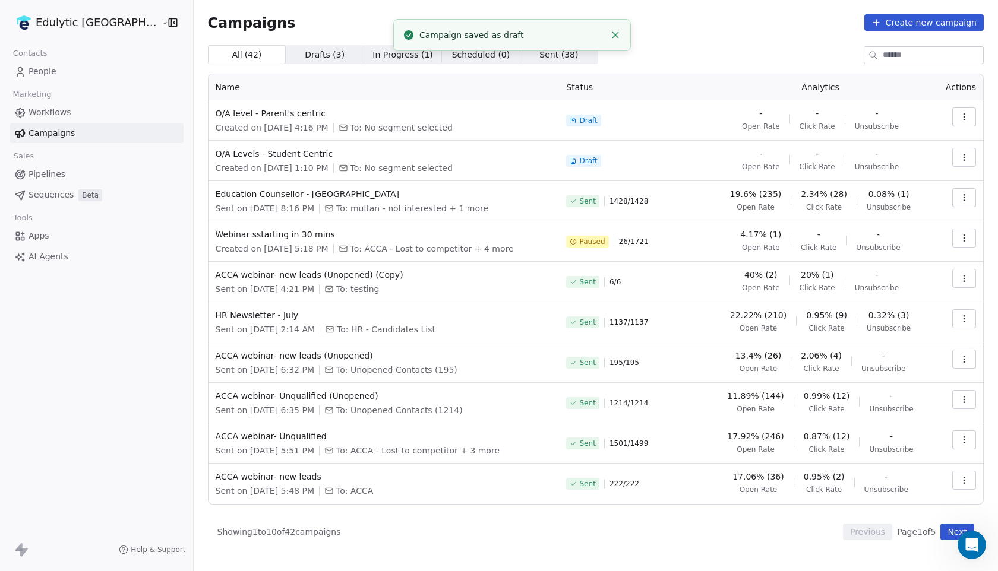
click at [614, 35] on line "Close toast" at bounding box center [615, 35] width 5 height 5
